Goal: Task Accomplishment & Management: Manage account settings

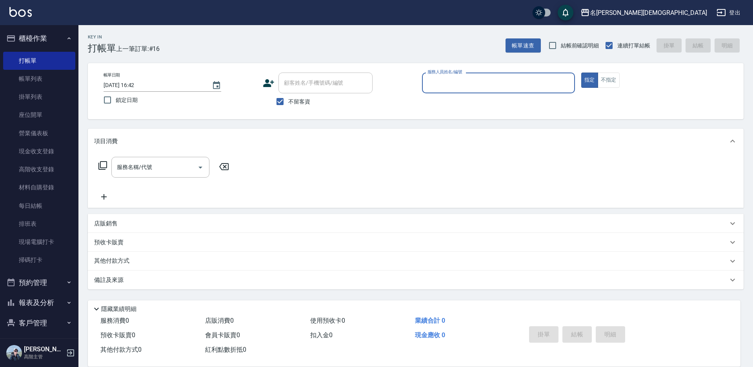
click at [452, 86] on input "服務人員姓名/編號" at bounding box center [499, 83] width 146 height 14
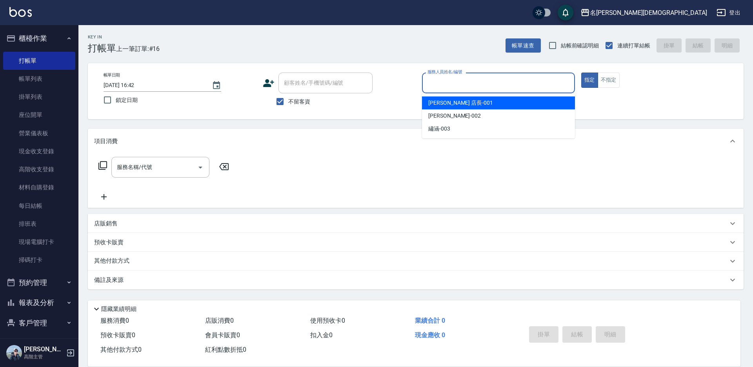
drag, startPoint x: 451, startPoint y: 102, endPoint x: 268, endPoint y: 121, distance: 184.2
click at [451, 102] on span "[PERSON_NAME] 店長 -001" at bounding box center [460, 103] width 65 height 8
type input "[PERSON_NAME] 店長-001"
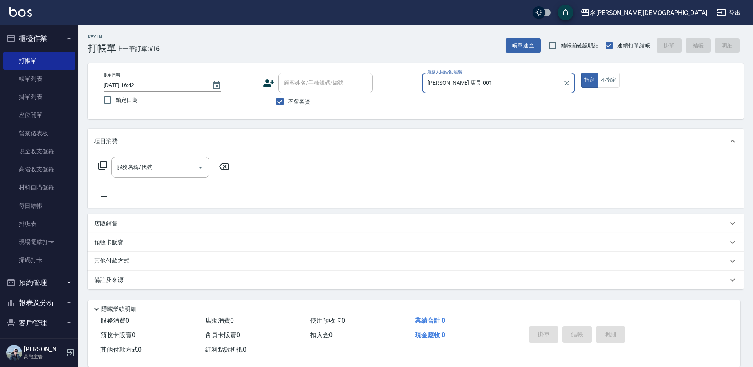
click at [102, 165] on icon at bounding box center [102, 165] width 9 height 9
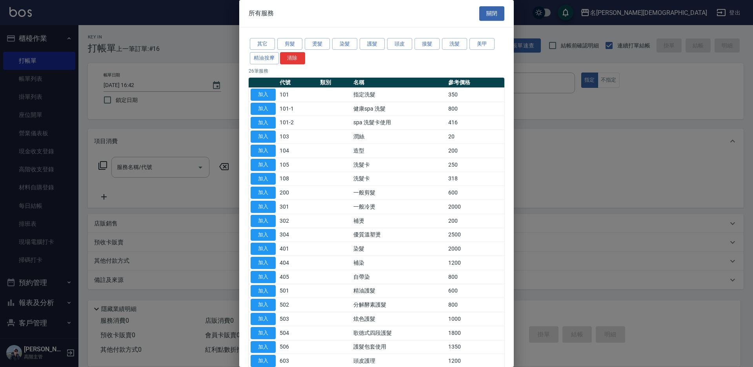
drag, startPoint x: 265, startPoint y: 92, endPoint x: 252, endPoint y: 206, distance: 114.5
click at [266, 93] on button "加入" at bounding box center [263, 95] width 25 height 12
type input "指定洗髮(101)"
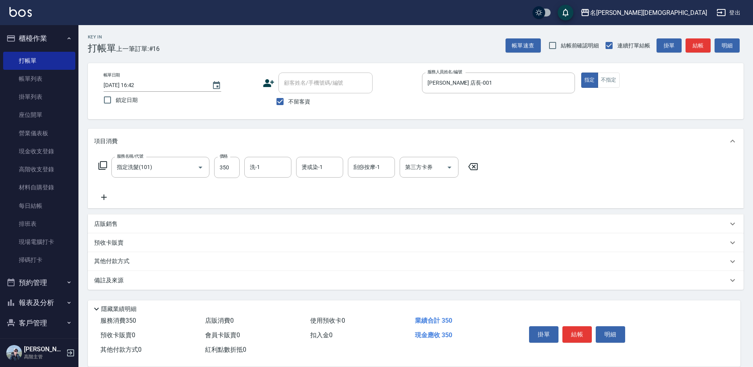
click at [100, 166] on icon at bounding box center [102, 165] width 9 height 9
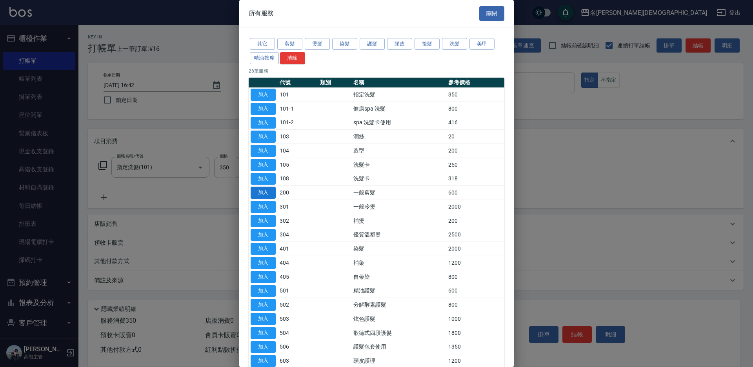
click at [264, 192] on button "加入" at bounding box center [263, 193] width 25 height 12
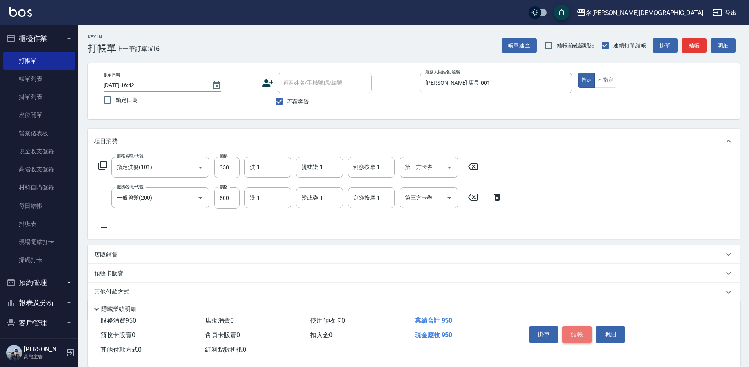
drag, startPoint x: 576, startPoint y: 336, endPoint x: 558, endPoint y: 296, distance: 44.1
click at [576, 334] on button "結帳" at bounding box center [577, 334] width 29 height 16
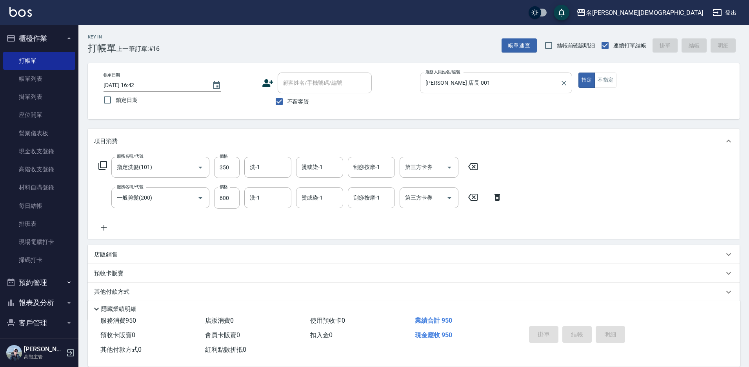
type input "[DATE] 17:20"
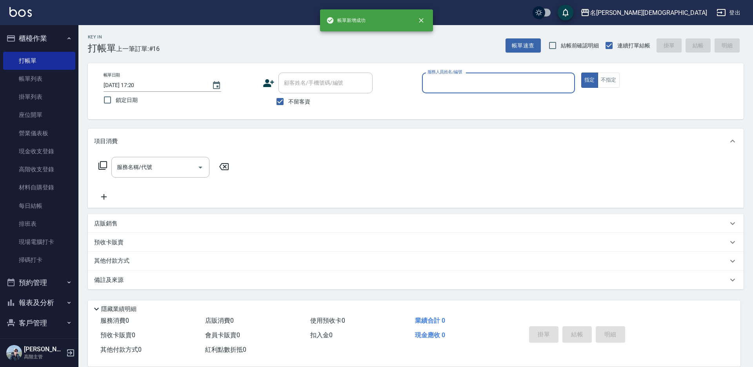
click at [437, 84] on input "服務人員姓名/編號" at bounding box center [499, 83] width 146 height 14
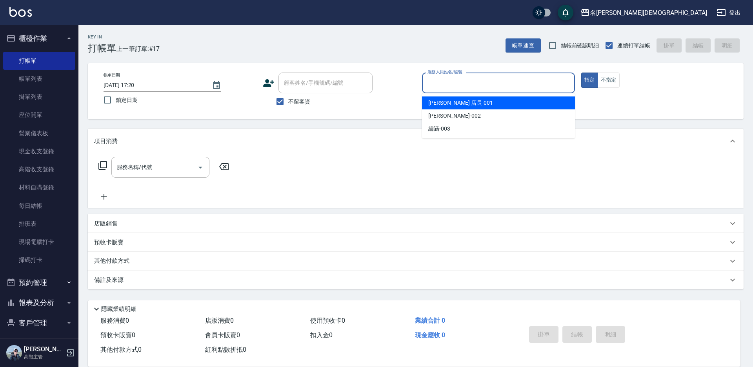
click at [436, 101] on span "[PERSON_NAME] 店長 -001" at bounding box center [460, 103] width 65 height 8
type input "[PERSON_NAME] 店長-001"
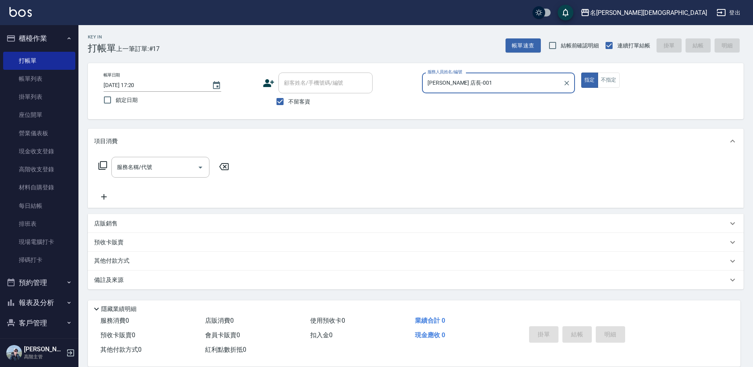
click at [106, 166] on icon at bounding box center [102, 165] width 9 height 9
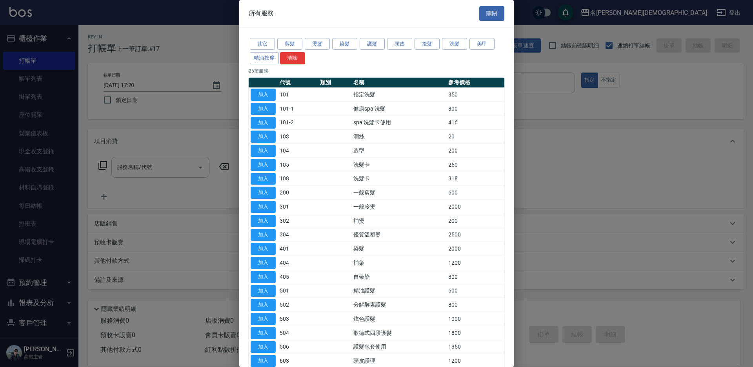
drag, startPoint x: 258, startPoint y: 94, endPoint x: 251, endPoint y: 153, distance: 58.9
click at [259, 94] on button "加入" at bounding box center [263, 95] width 25 height 12
type input "指定洗髮(101)"
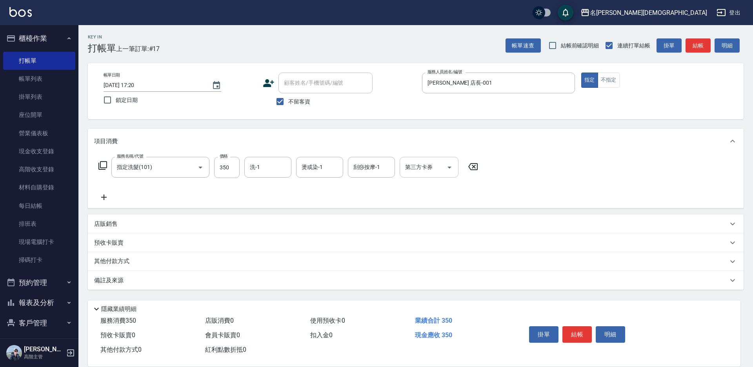
click at [253, 167] on div "洗-1 洗-1" at bounding box center [267, 167] width 47 height 21
click at [273, 215] on div "繡涵 -003" at bounding box center [267, 221] width 47 height 13
type input "繡涵-003"
click at [571, 333] on button "結帳" at bounding box center [577, 334] width 29 height 16
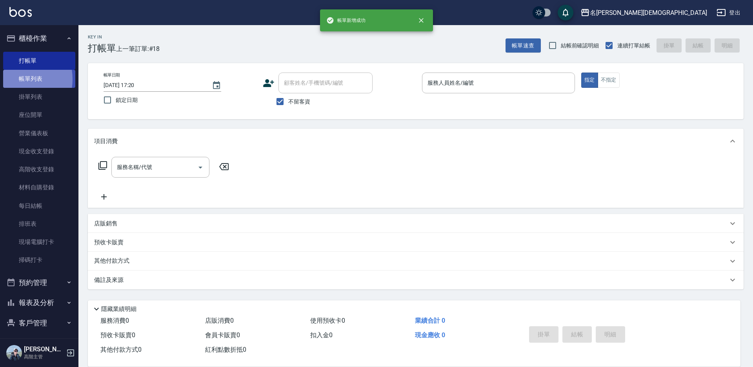
click at [14, 79] on link "帳單列表" at bounding box center [39, 79] width 72 height 18
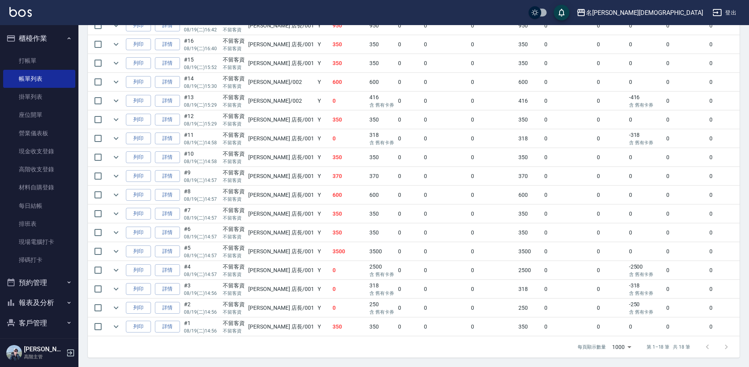
scroll to position [245, 0]
click at [173, 264] on link "詳情" at bounding box center [167, 270] width 25 height 12
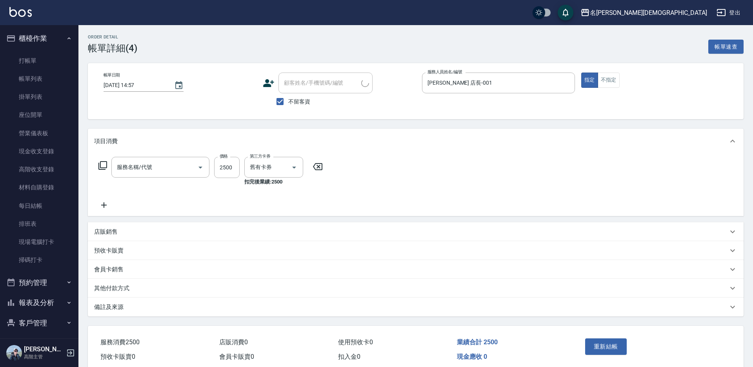
type input "[DATE] 14:57"
checkbox input "true"
type input "[PERSON_NAME] 店長-001"
type input "優質溫塑燙(304)"
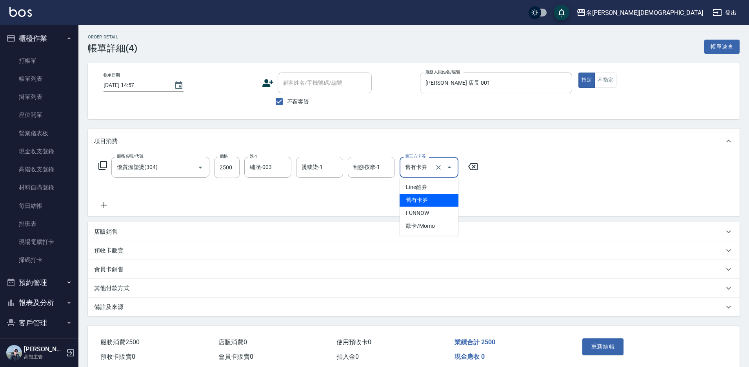
drag, startPoint x: 416, startPoint y: 165, endPoint x: 423, endPoint y: 173, distance: 10.0
click at [417, 167] on input "舊有卡券" at bounding box center [418, 167] width 30 height 14
click at [469, 169] on icon at bounding box center [473, 166] width 20 height 9
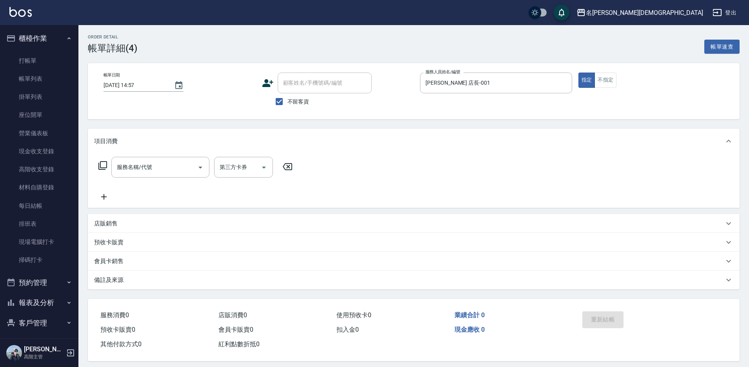
click at [100, 164] on icon at bounding box center [102, 165] width 9 height 9
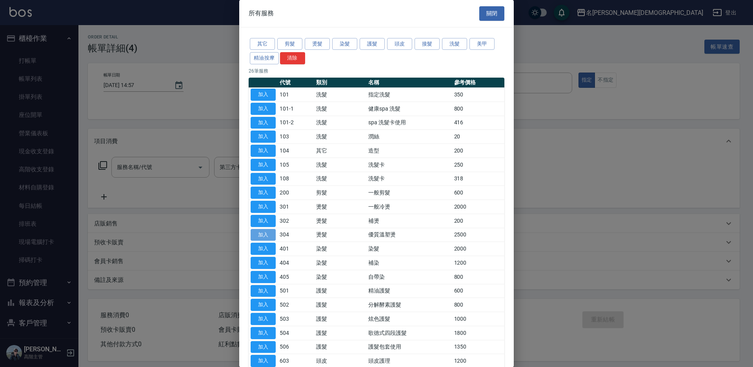
click at [273, 233] on button "加入" at bounding box center [263, 235] width 25 height 12
type input "優質溫塑燙(304)"
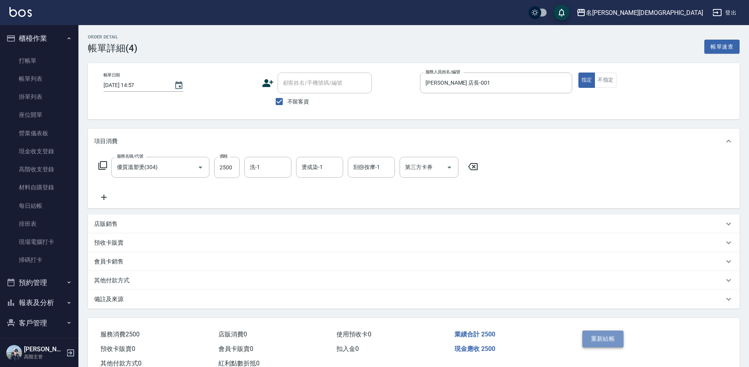
click at [612, 341] on button "重新結帳" at bounding box center [604, 339] width 42 height 16
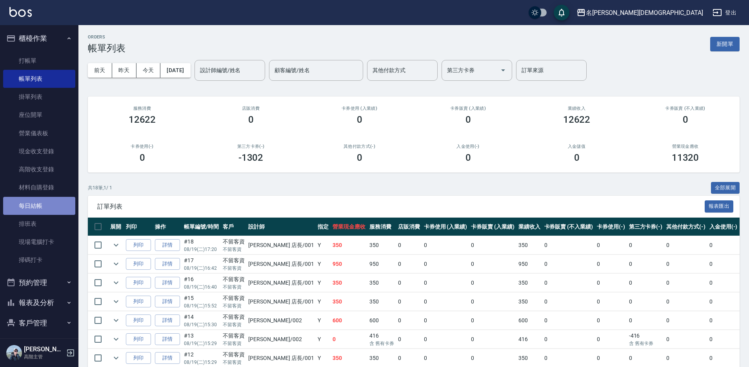
click at [53, 204] on link "每日結帳" at bounding box center [39, 206] width 72 height 18
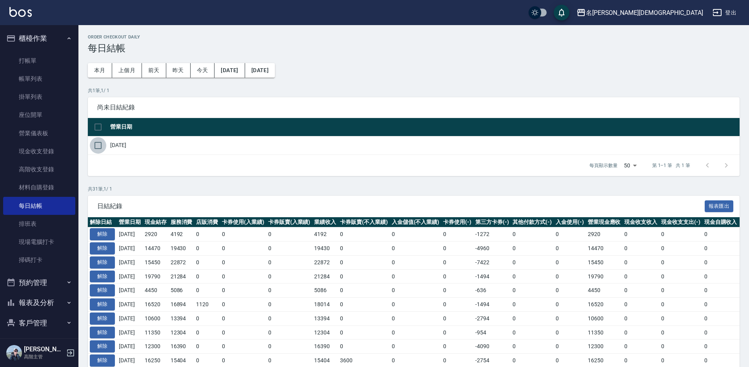
click at [97, 144] on input "checkbox" at bounding box center [98, 145] width 16 height 16
checkbox input "true"
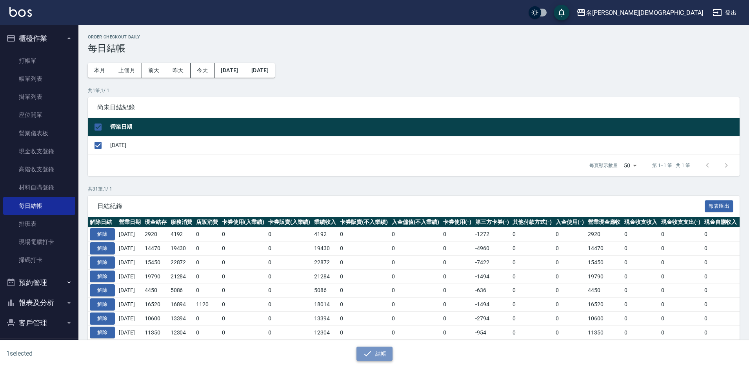
click at [382, 355] on button "結帳" at bounding box center [375, 354] width 36 height 15
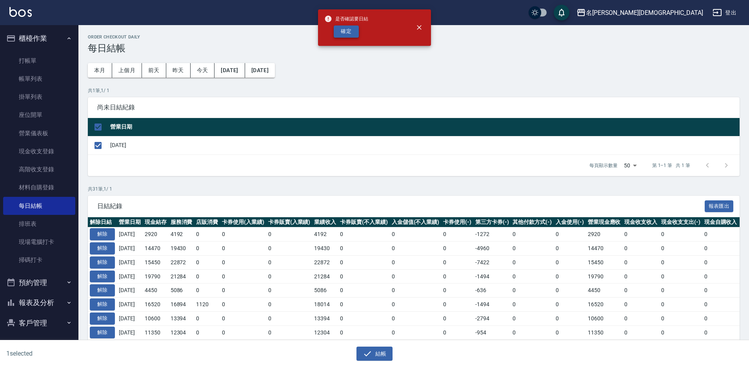
click at [343, 33] on button "確定" at bounding box center [346, 32] width 25 height 12
checkbox input "false"
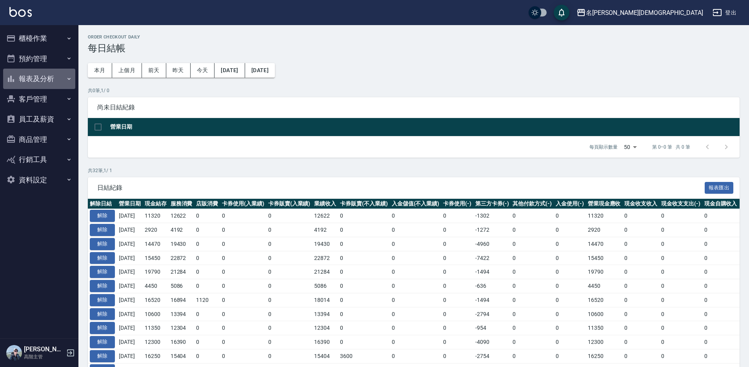
click at [52, 81] on button "報表及分析" at bounding box center [39, 79] width 72 height 20
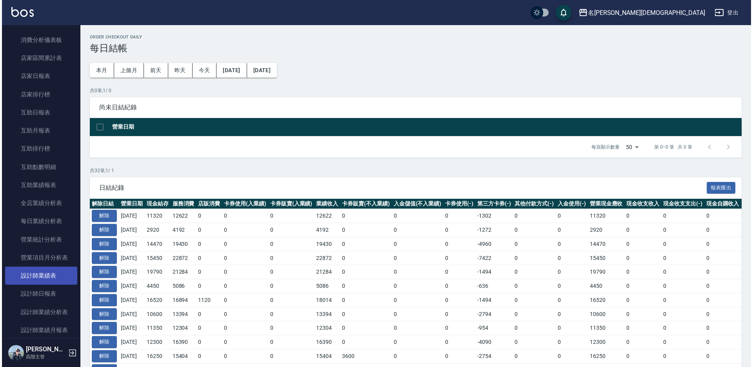
scroll to position [157, 0]
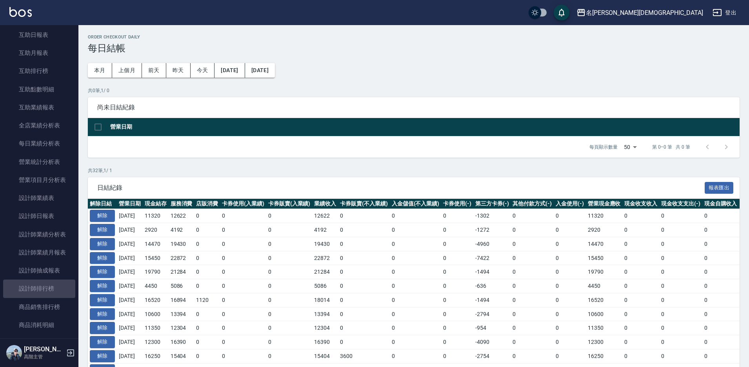
drag, startPoint x: 42, startPoint y: 287, endPoint x: 138, endPoint y: 275, distance: 96.5
click at [43, 288] on link "設計師排行榜" at bounding box center [39, 289] width 72 height 18
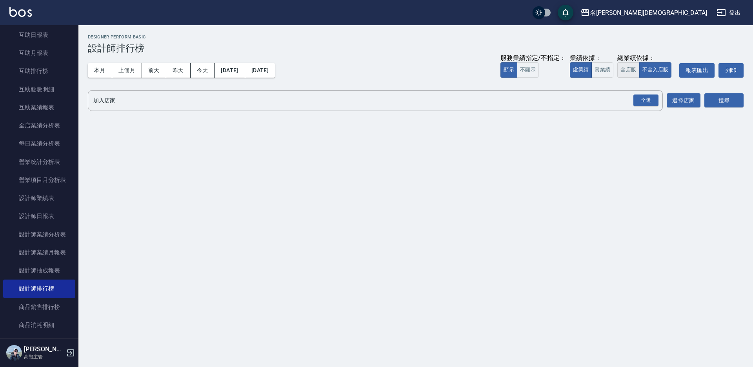
click at [623, 64] on button "含店販" at bounding box center [629, 69] width 22 height 15
click at [646, 97] on div "全選" at bounding box center [646, 101] width 25 height 12
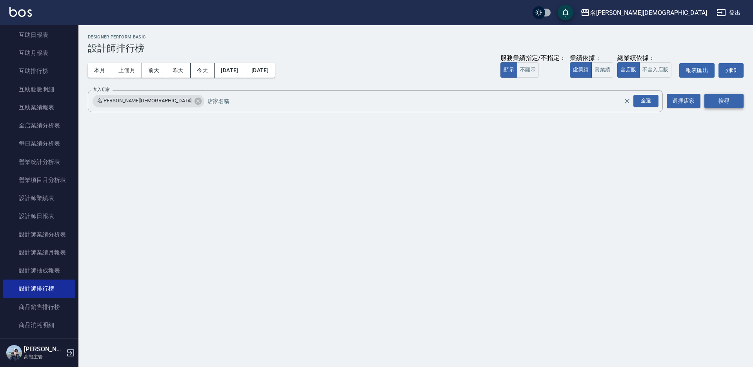
click at [727, 101] on button "搜尋" at bounding box center [724, 101] width 39 height 15
